Goal: Navigation & Orientation: Find specific page/section

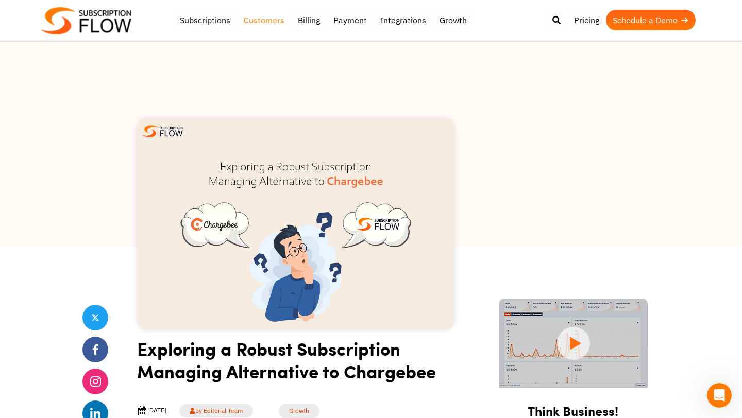
click at [259, 23] on link "Customers" at bounding box center [264, 20] width 54 height 21
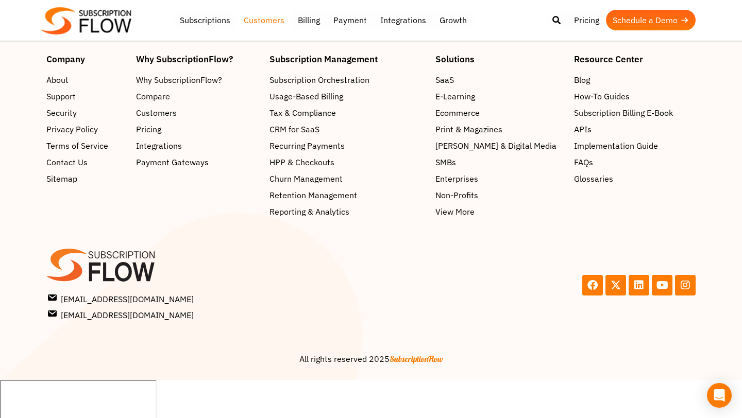
scroll to position [1340, 0]
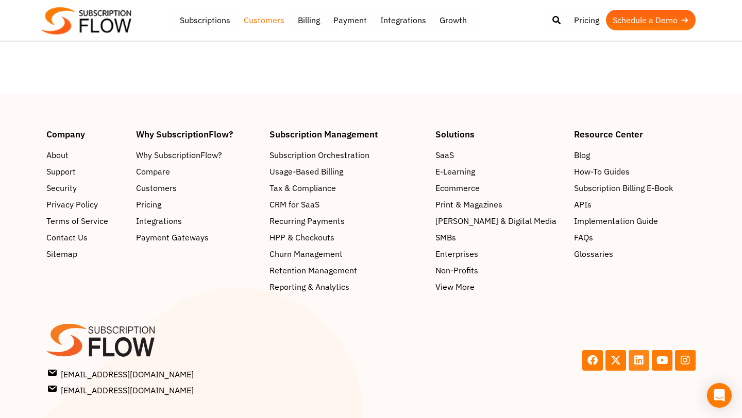
click at [637, 355] on icon at bounding box center [638, 360] width 10 height 10
